Goal: Navigation & Orientation: Find specific page/section

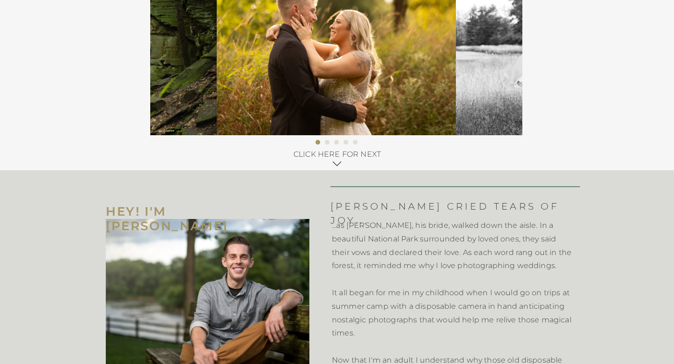
scroll to position [363, 0]
click at [336, 161] on icon at bounding box center [337, 163] width 10 height 10
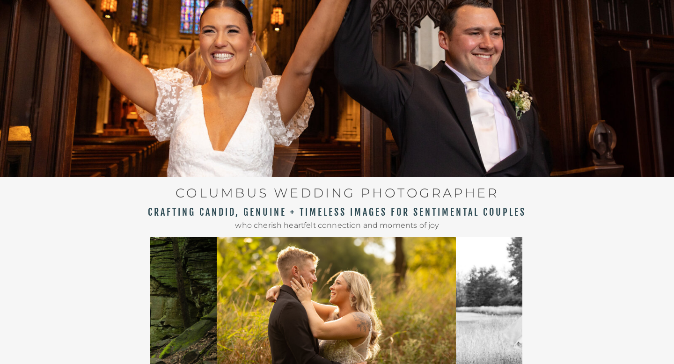
scroll to position [0, 0]
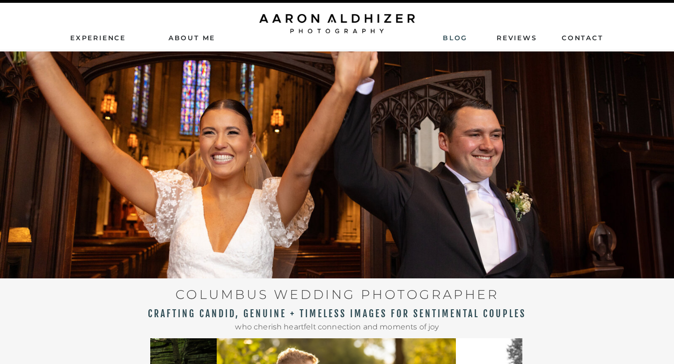
click at [453, 40] on nav "Blog" at bounding box center [454, 37] width 24 height 8
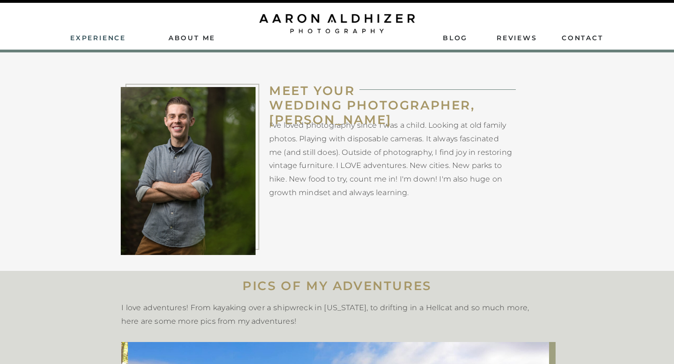
click at [116, 36] on nav "Experience" at bounding box center [98, 37] width 57 height 8
click at [108, 39] on nav "Experience" at bounding box center [98, 37] width 57 height 8
